Goal: Information Seeking & Learning: Learn about a topic

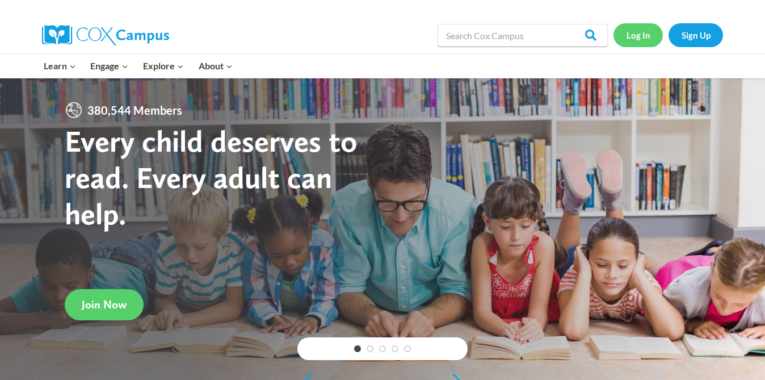
click at [640, 33] on link "Log In" at bounding box center [638, 34] width 49 height 23
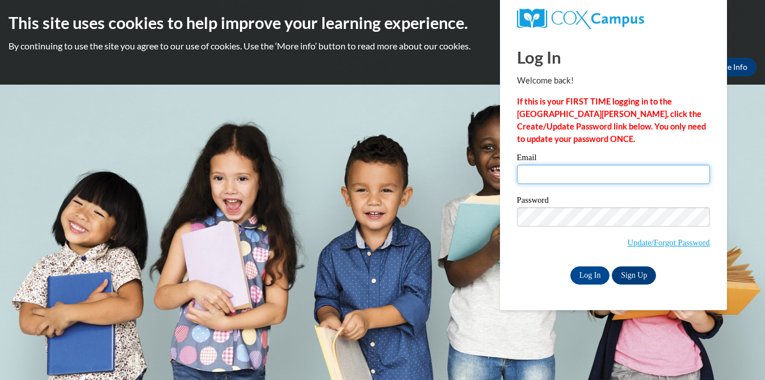
click at [550, 166] on input "Email" at bounding box center [613, 174] width 193 height 19
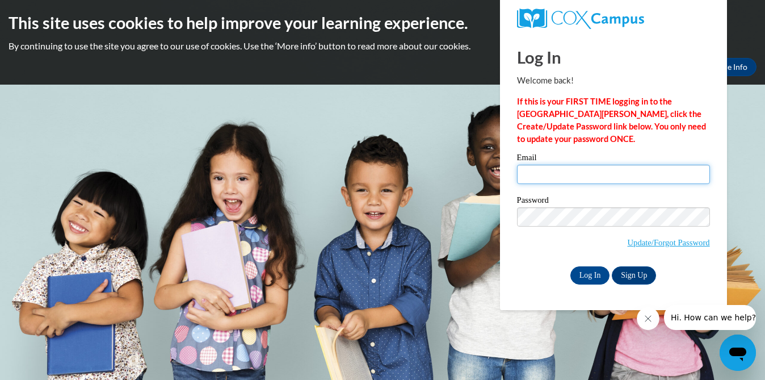
type input "[EMAIL_ADDRESS][DOMAIN_NAME]"
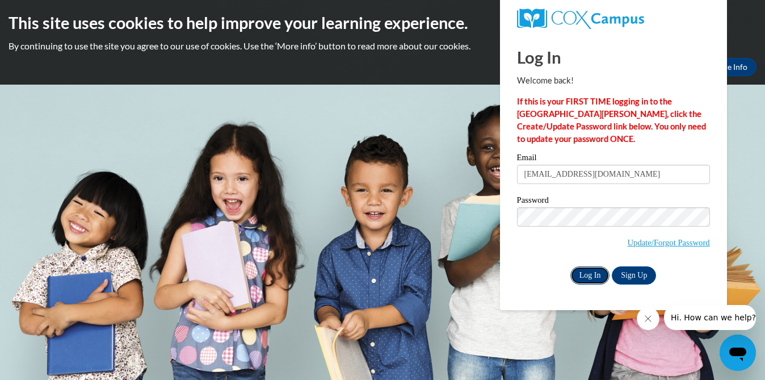
click at [598, 275] on input "Log In" at bounding box center [591, 275] width 40 height 18
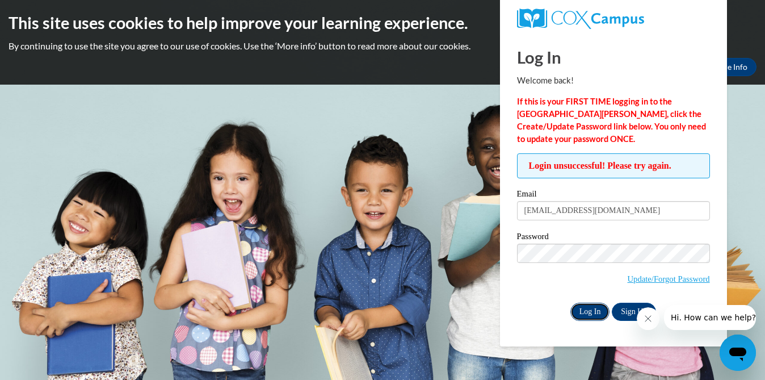
click at [595, 314] on input "Log In" at bounding box center [591, 312] width 40 height 18
click at [665, 278] on link "Update/Forgot Password" at bounding box center [669, 278] width 82 height 9
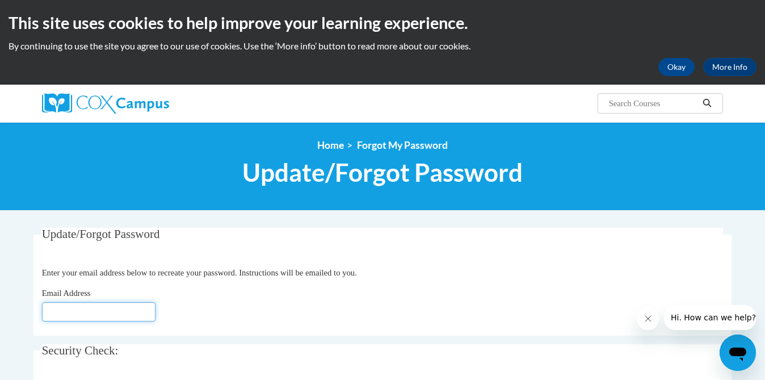
click at [135, 311] on input "Email Address" at bounding box center [99, 311] width 114 height 19
click at [124, 312] on input "ykkim@" at bounding box center [99, 311] width 114 height 19
type input "y"
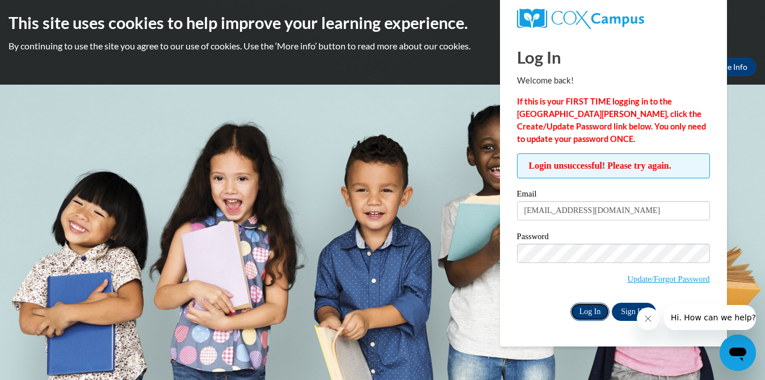
click at [595, 310] on input "Log In" at bounding box center [591, 312] width 40 height 18
click at [648, 317] on icon "Close message from company" at bounding box center [648, 318] width 9 height 9
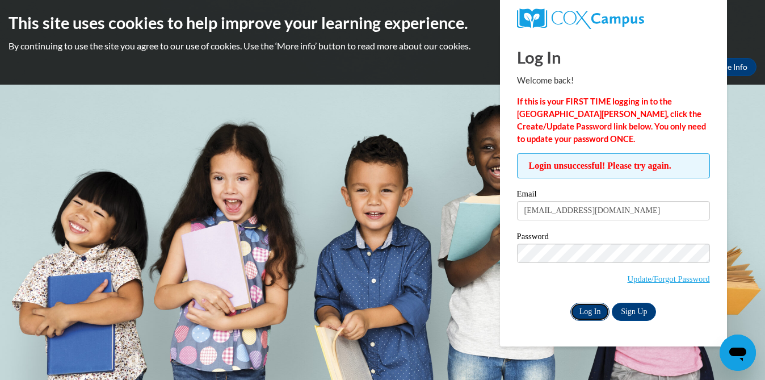
click at [600, 308] on input "Log In" at bounding box center [591, 312] width 40 height 18
click at [446, 304] on body "This site uses cookies to help improve your learning experience. By continuing …" at bounding box center [382, 190] width 765 height 380
click at [738, 354] on icon "Open messaging window" at bounding box center [738, 354] width 17 height 14
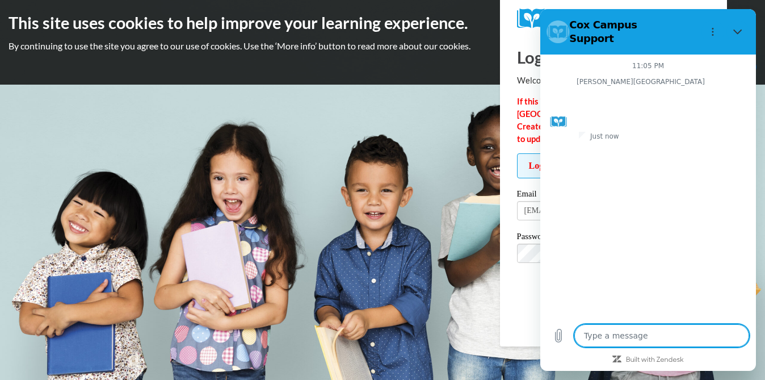
type textarea "x"
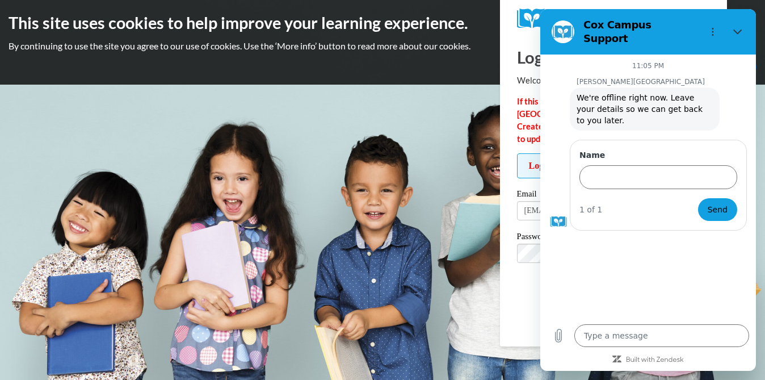
click at [480, 117] on body "This site uses cookies to help improve your learning experience. By continuing …" at bounding box center [382, 190] width 765 height 380
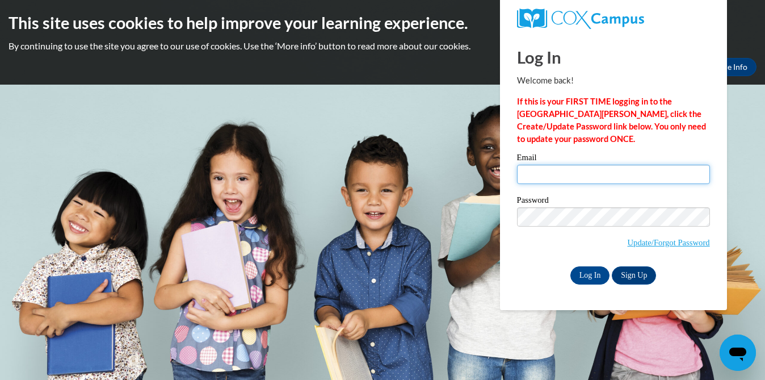
click at [562, 173] on input "Email" at bounding box center [613, 174] width 193 height 19
click at [712, 153] on div "Please enter your email! Please enter your password! Email Password Update/Forg…" at bounding box center [614, 218] width 210 height 131
click at [670, 175] on input "Email" at bounding box center [613, 174] width 193 height 19
type input "ykkim@yhale.org"
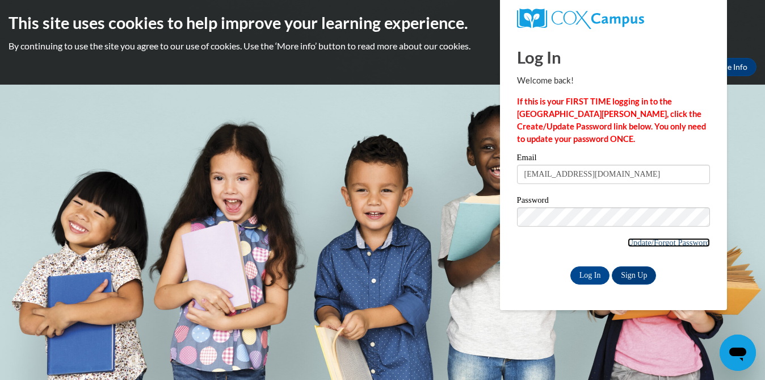
click at [628, 243] on link "Update/Forgot Password" at bounding box center [669, 242] width 82 height 9
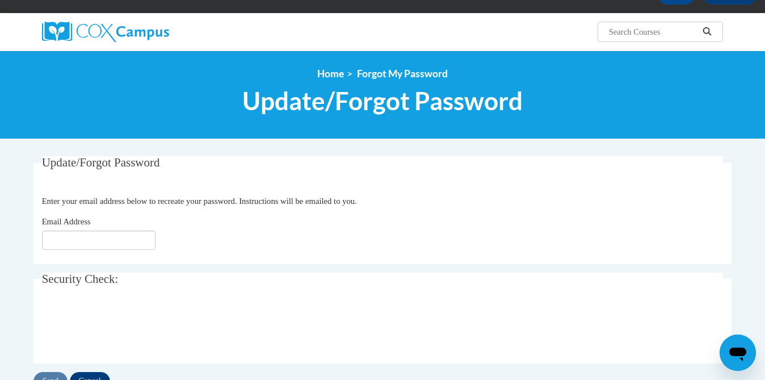
scroll to position [74, 0]
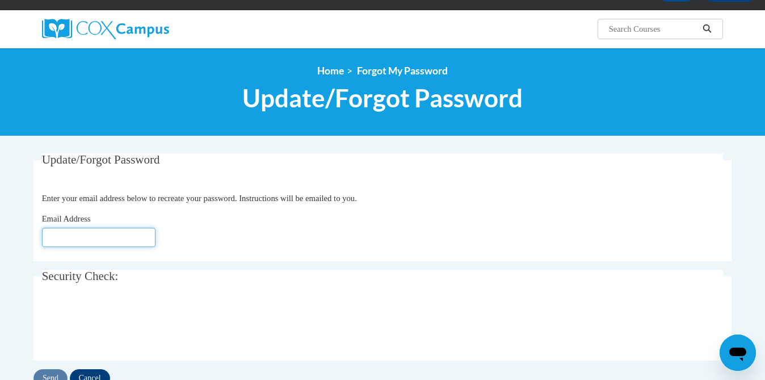
click at [143, 240] on input "Email Address" at bounding box center [99, 237] width 114 height 19
type input "y"
type input "[EMAIL_ADDRESS][DOMAIN_NAME]"
click at [278, 314] on div at bounding box center [383, 324] width 682 height 44
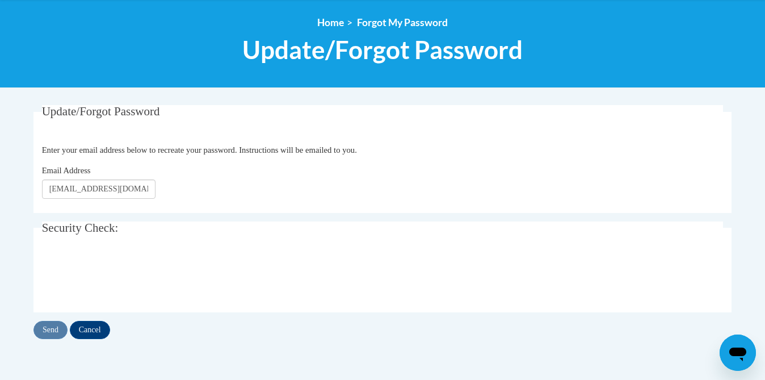
scroll to position [128, 0]
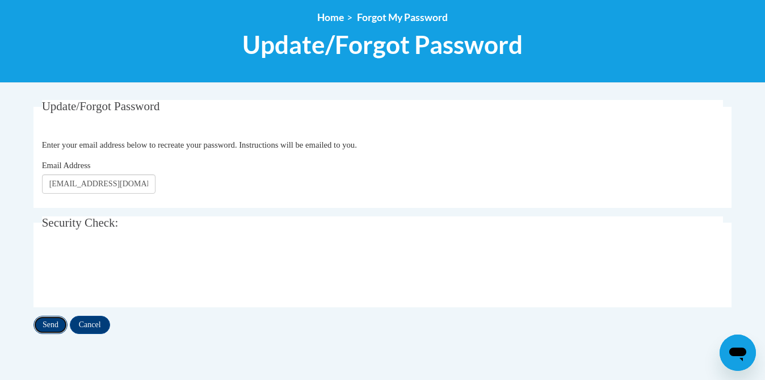
click at [55, 327] on input "Send" at bounding box center [50, 325] width 34 height 18
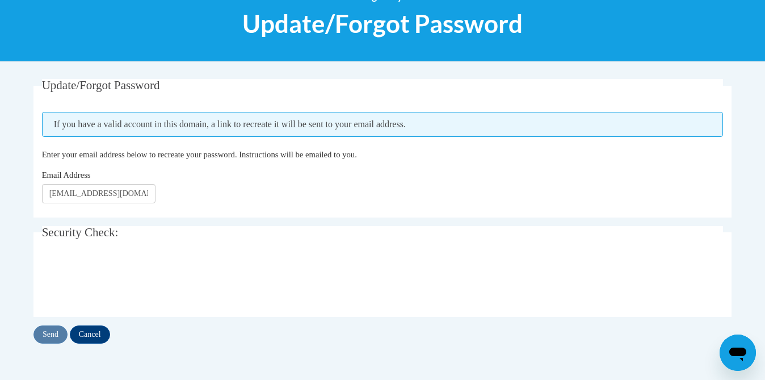
scroll to position [144, 0]
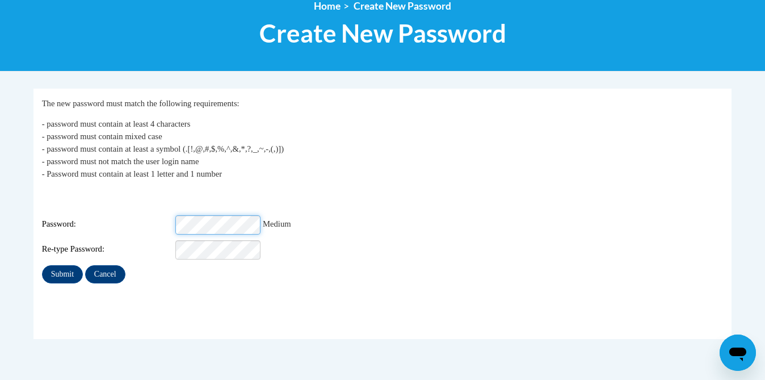
scroll to position [144, 0]
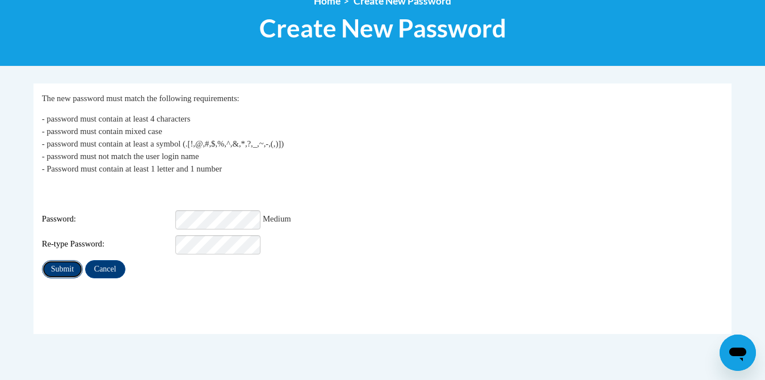
click at [68, 262] on input "Submit" at bounding box center [62, 269] width 41 height 18
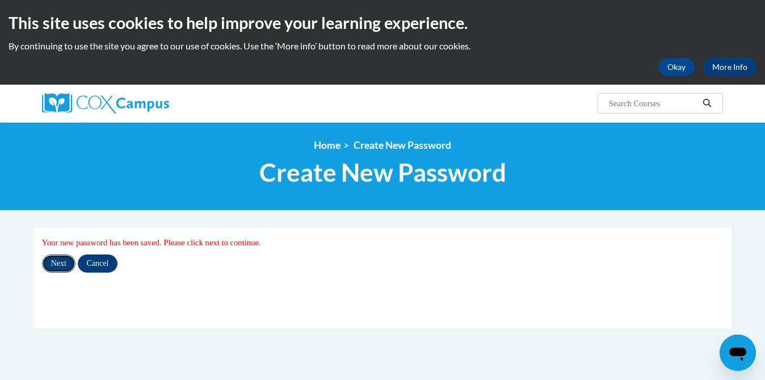
click at [54, 263] on input "Next" at bounding box center [58, 263] width 33 height 18
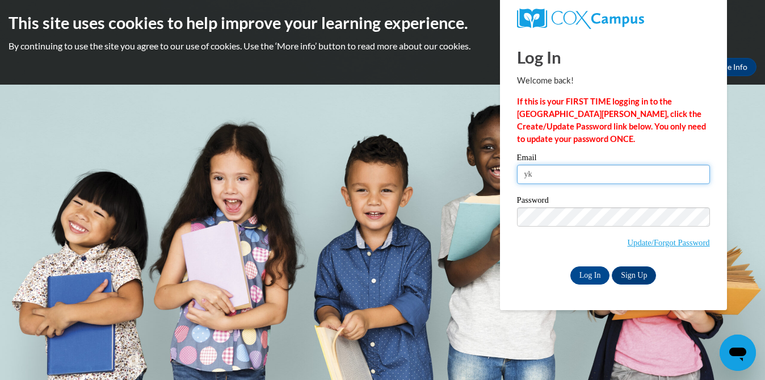
click at [540, 177] on input "yk" at bounding box center [613, 174] width 193 height 19
type input "[EMAIL_ADDRESS][DOMAIN_NAME]"
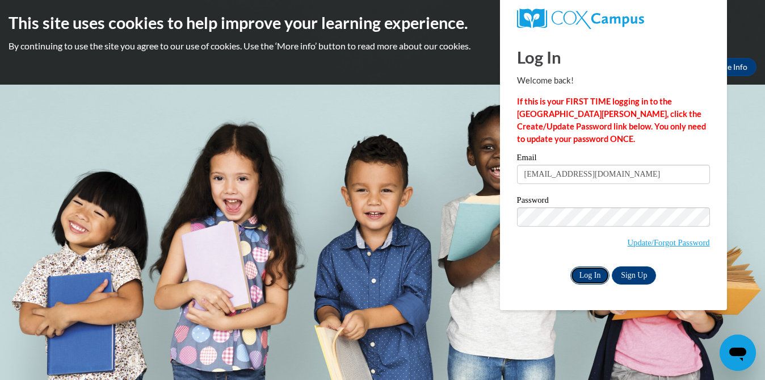
click at [587, 275] on input "Log In" at bounding box center [591, 275] width 40 height 18
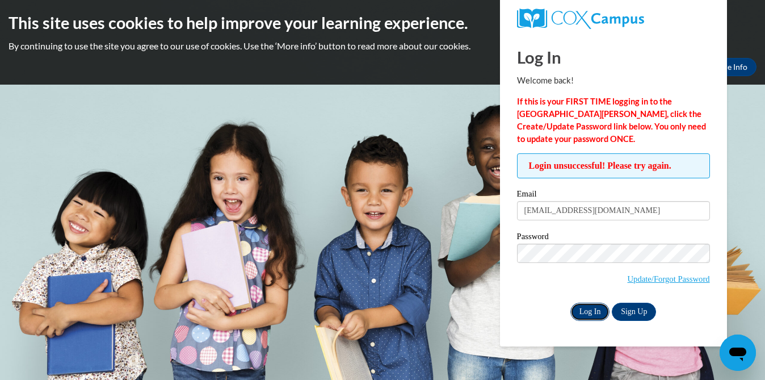
click at [590, 311] on input "Log In" at bounding box center [591, 312] width 40 height 18
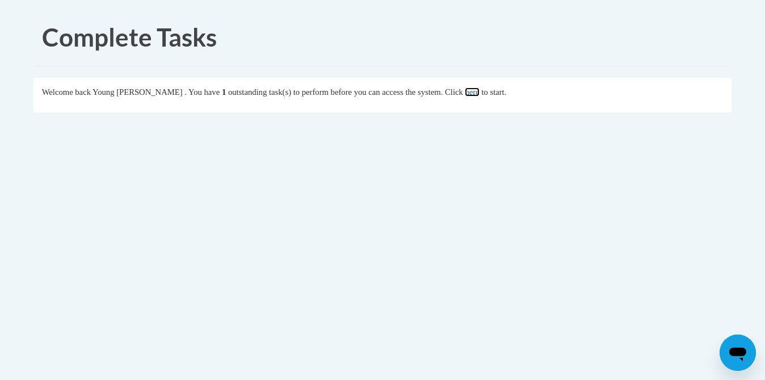
click at [479, 94] on link "here" at bounding box center [472, 91] width 14 height 9
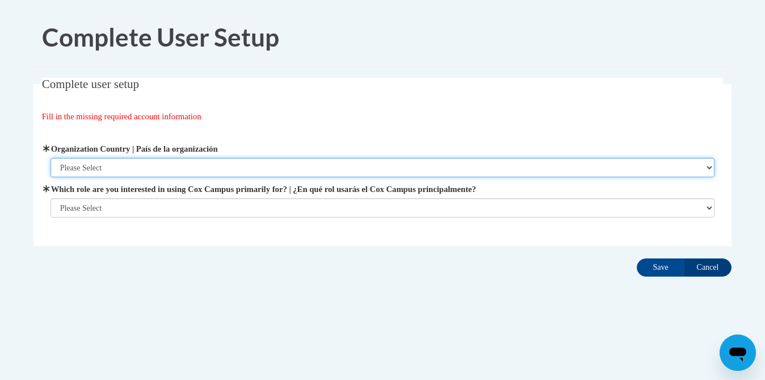
click at [261, 170] on select "Please Select United States | Estados Unidos Outside of the United States | Fue…" at bounding box center [383, 167] width 665 height 19
select select "ad49bcad-a171-4b2e-b99c-48b446064914"
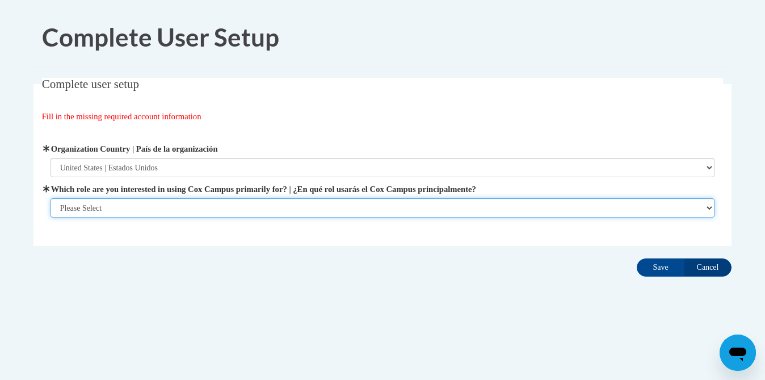
click at [248, 208] on select "Please Select College/University | Colegio/Universidad Community/Nonprofit Part…" at bounding box center [383, 207] width 665 height 19
select select "fbf2d438-af2f-41f8-98f1-81c410e29de3"
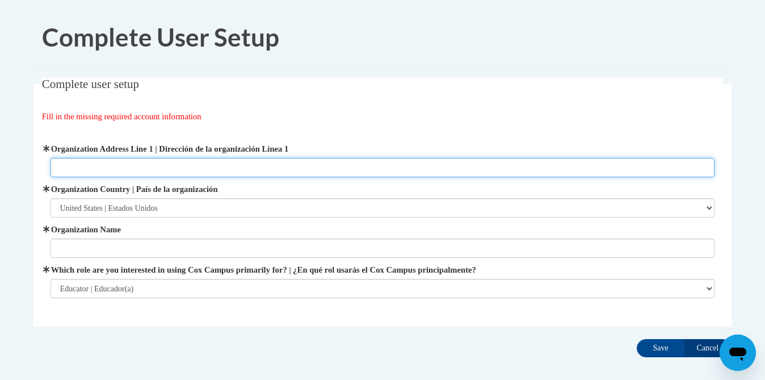
click at [253, 165] on input "Organization Address Line 1 | Dirección de la organización Línea 1" at bounding box center [383, 167] width 665 height 19
type input "4550 Rivergreen Parkwway Suite 100"
type input "Yi Hwang Academy of Language Excellence"
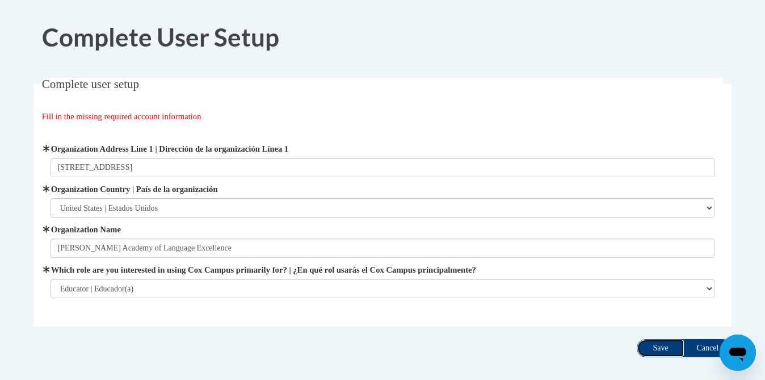
click at [657, 347] on input "Save" at bounding box center [661, 348] width 48 height 18
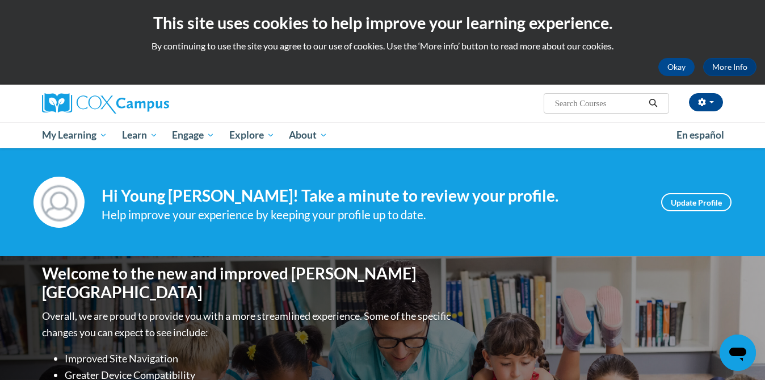
click at [599, 102] on input "Search..." at bounding box center [599, 104] width 91 height 14
type input "sound wall"
click at [656, 103] on icon "Search" at bounding box center [653, 103] width 10 height 9
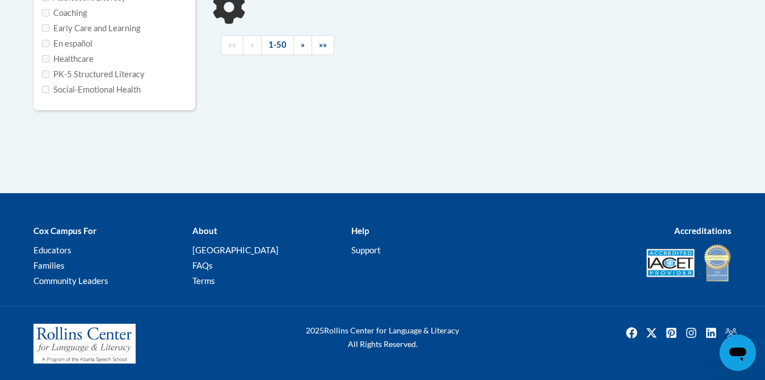
type input "sound wall"
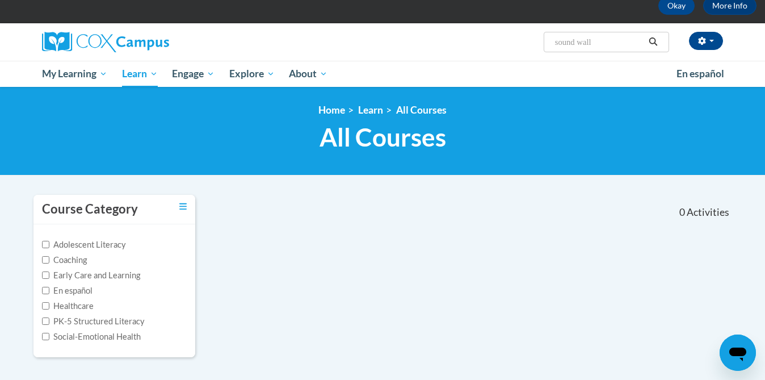
scroll to position [58, 0]
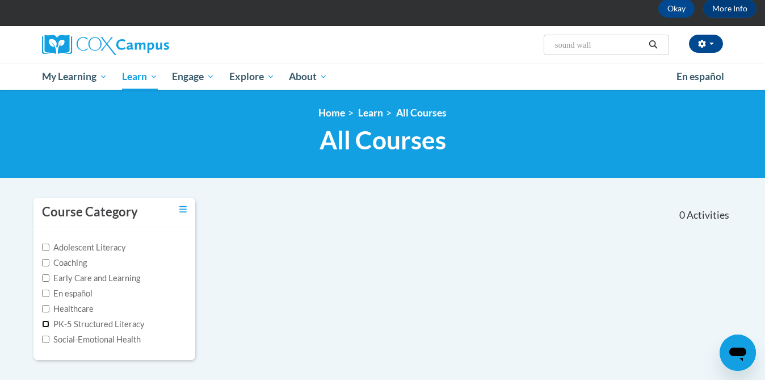
click at [47, 325] on input "PK-5 Structured Literacy" at bounding box center [45, 323] width 7 height 7
checkbox input "true"
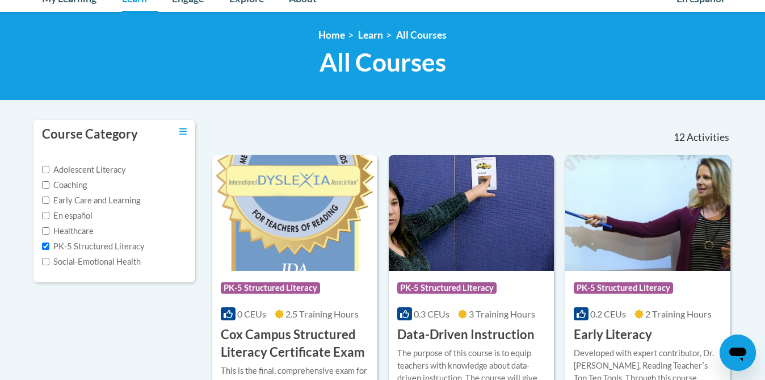
scroll to position [0, 0]
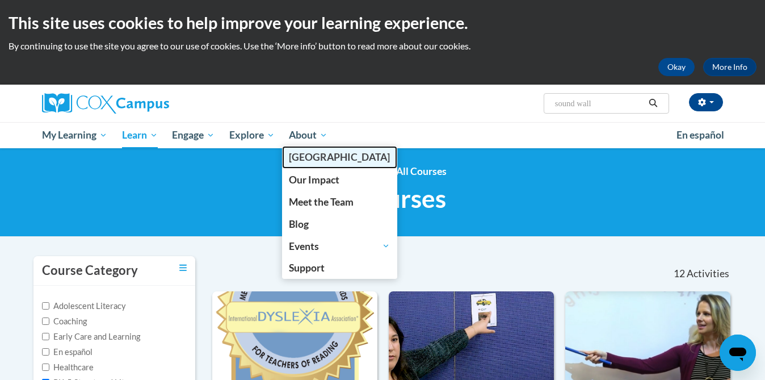
click at [316, 159] on span "[PERSON_NAME][GEOGRAPHIC_DATA]" at bounding box center [339, 157] width 101 height 12
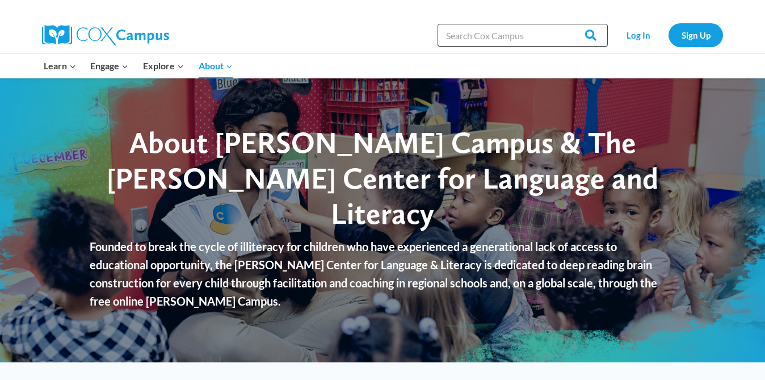
click at [550, 37] on input "Search in [URL][DOMAIN_NAME]" at bounding box center [523, 35] width 170 height 23
type input "d"
type input "sound wall"
click at [564, 24] on input "Search" at bounding box center [586, 35] width 44 height 23
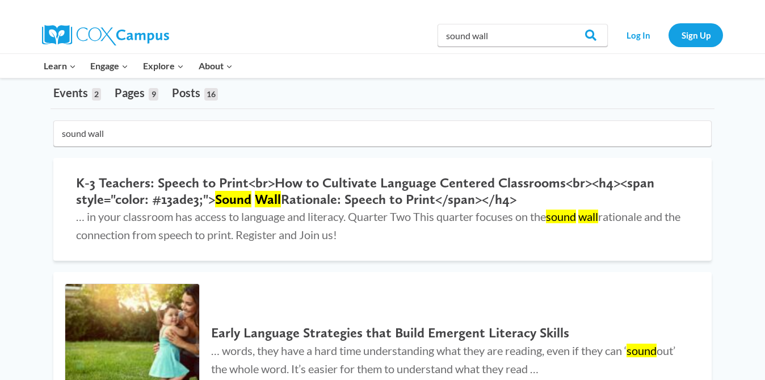
scroll to position [68, 0]
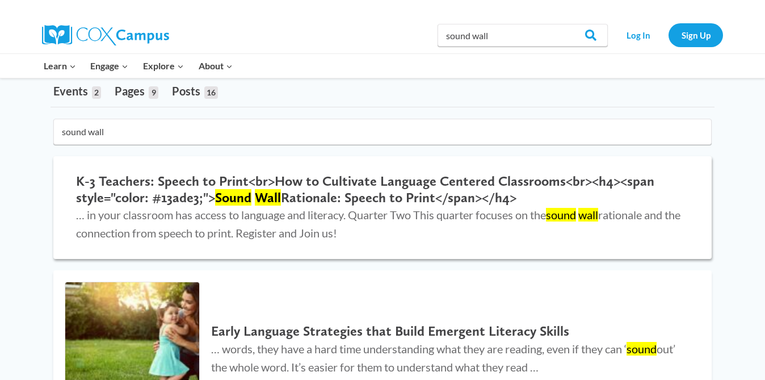
click at [261, 194] on mark "Wall" at bounding box center [268, 197] width 26 height 16
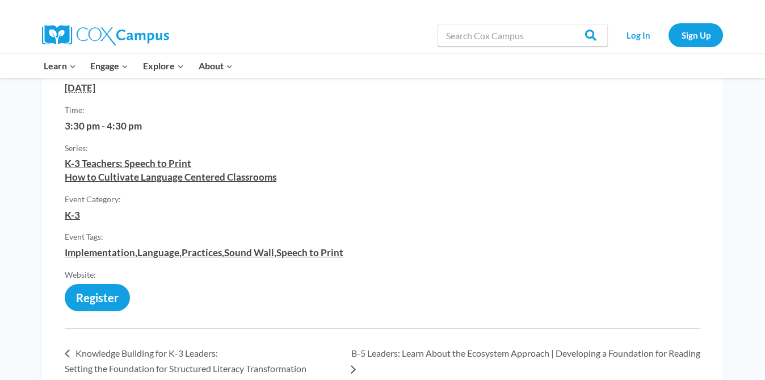
scroll to position [506, 0]
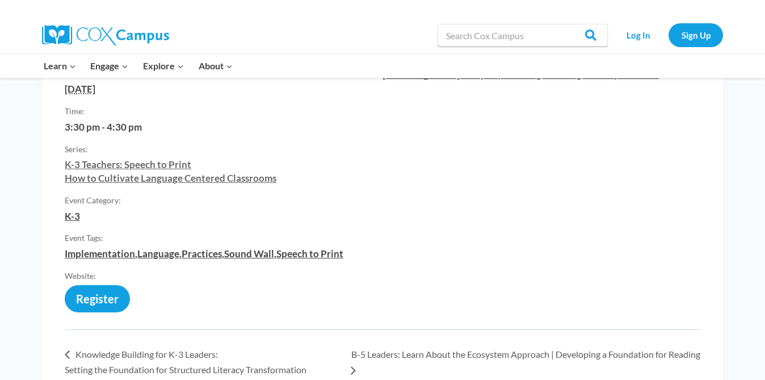
click at [180, 170] on link "K-3 Teachers: Speech to Print How to Cultivate Language Centered Classrooms" at bounding box center [171, 171] width 212 height 26
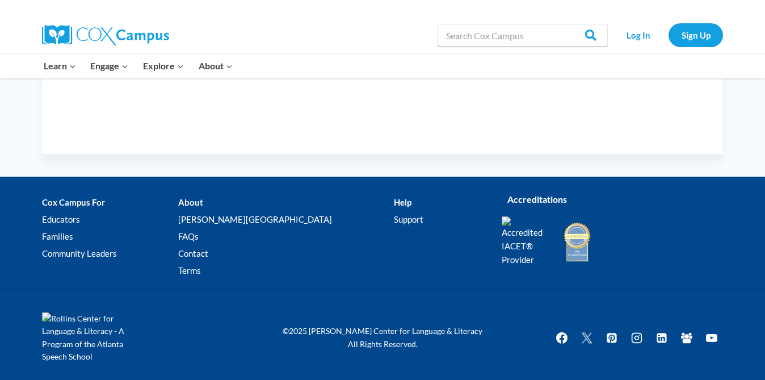
scroll to position [923, 0]
